Goal: Navigation & Orientation: Find specific page/section

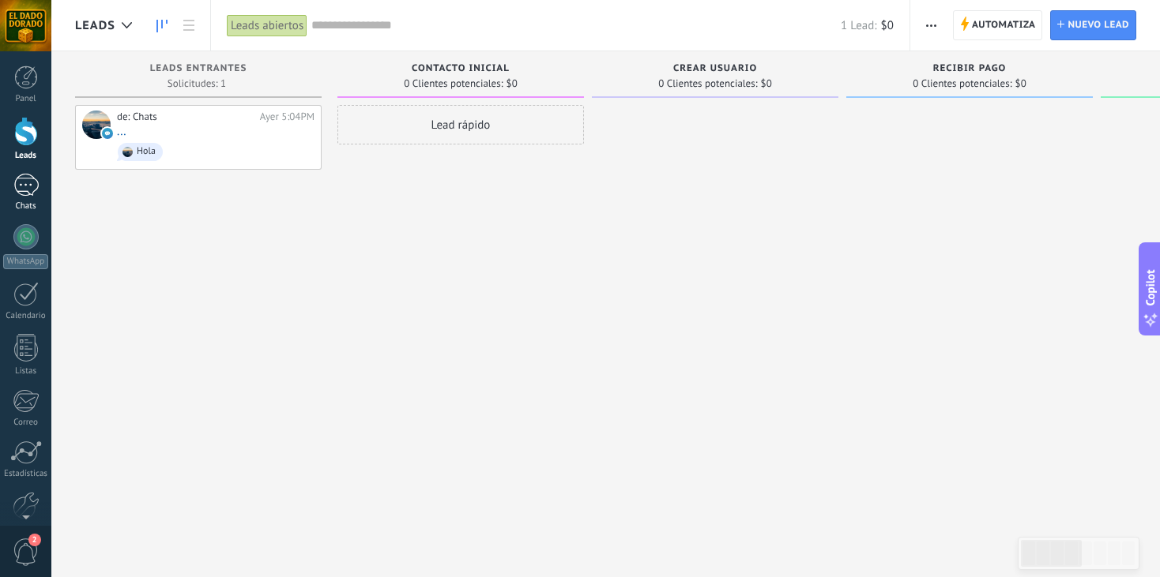
click at [36, 193] on div at bounding box center [25, 185] width 25 height 23
